Goal: Find contact information: Find contact information

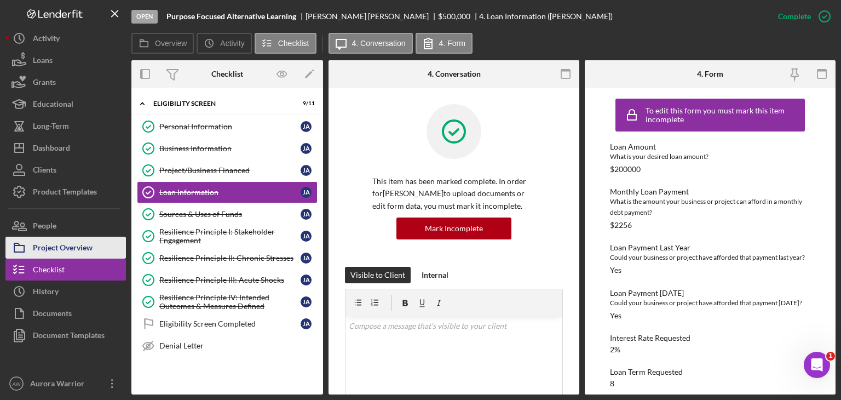
scroll to position [21, 0]
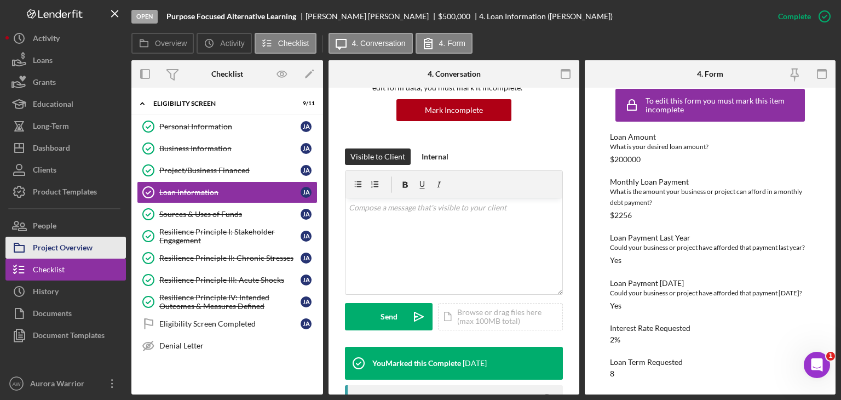
click at [58, 251] on div "Project Overview" at bounding box center [63, 249] width 60 height 25
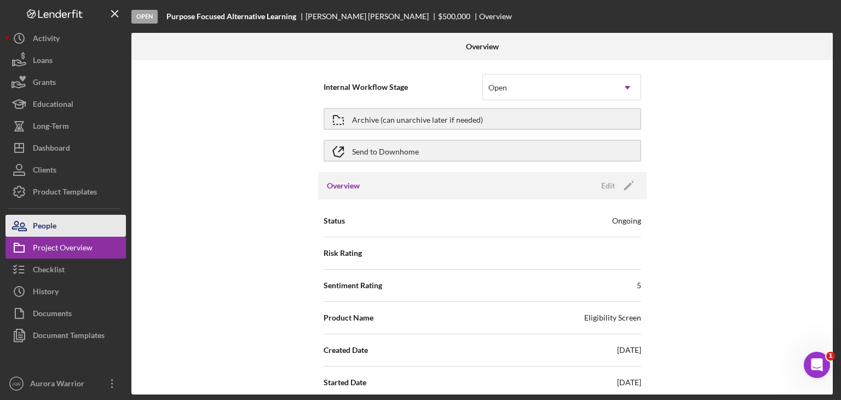
click at [54, 232] on div "People" at bounding box center [45, 227] width 24 height 25
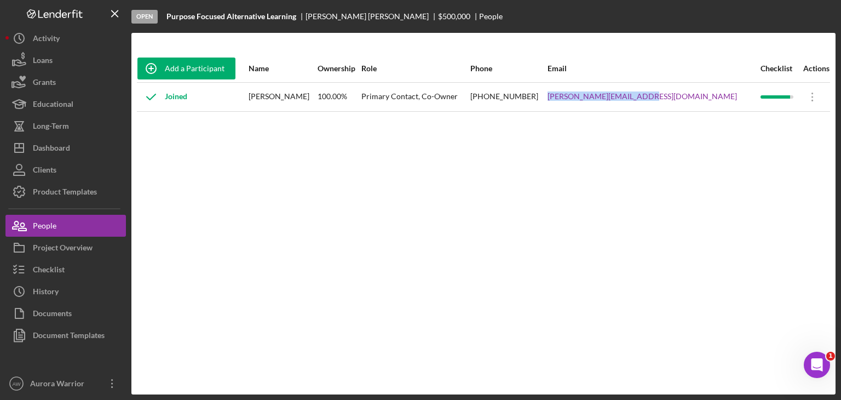
drag, startPoint x: 610, startPoint y: 94, endPoint x: 712, endPoint y: 85, distance: 102.8
click at [712, 85] on tr "Joined [PERSON_NAME] 100.00% Primary Contact, Co-Owner [PHONE_NUMBER] [PERSON_N…" at bounding box center [483, 96] width 693 height 29
copy tr "[PERSON_NAME][EMAIL_ADDRESS][DOMAIN_NAME]"
